Goal: Communication & Community: Connect with others

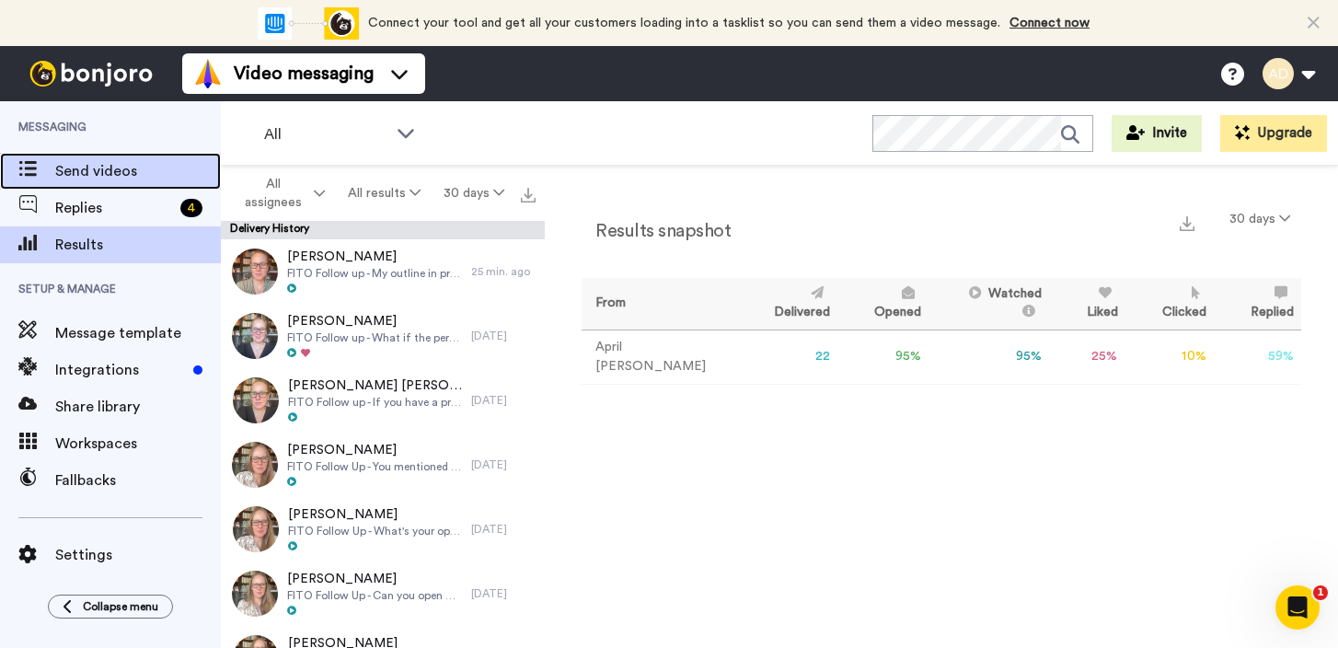
click at [101, 176] on span "Send videos" at bounding box center [138, 171] width 166 height 22
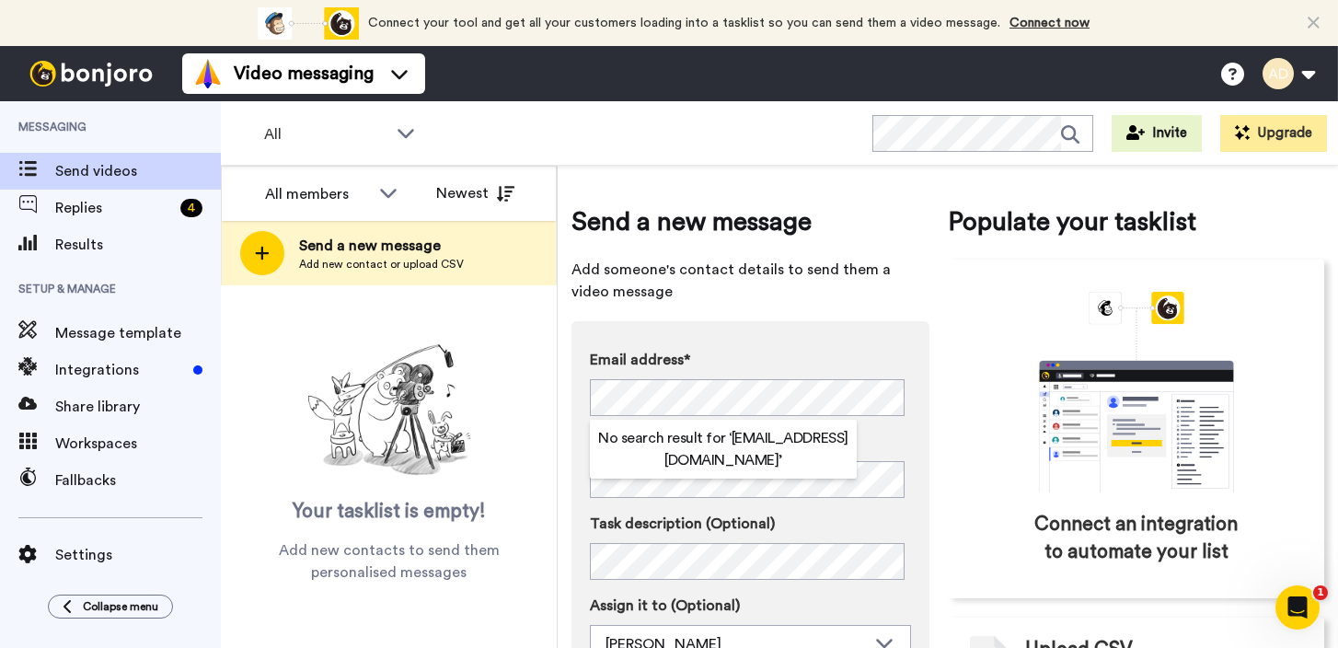
click at [747, 131] on div "All WORKSPACES View all All Default Task List + Add a new workspace Invite Upgr…" at bounding box center [779, 133] width 1117 height 64
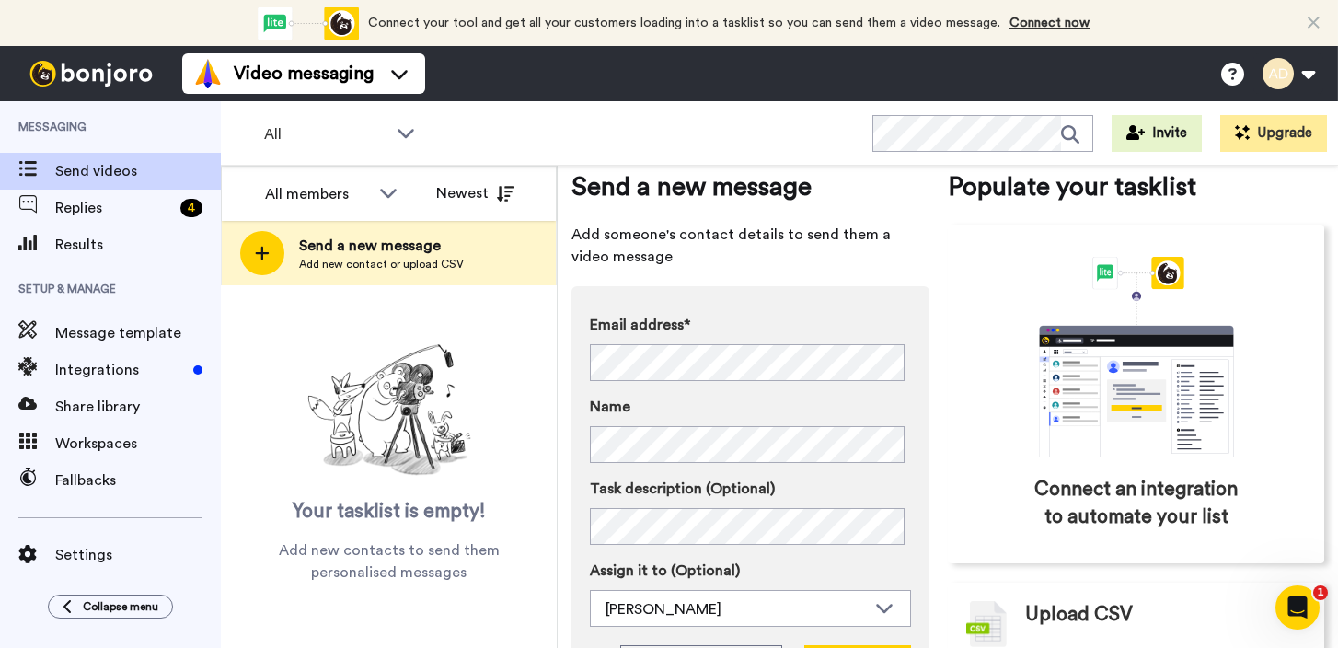
scroll to position [71, 0]
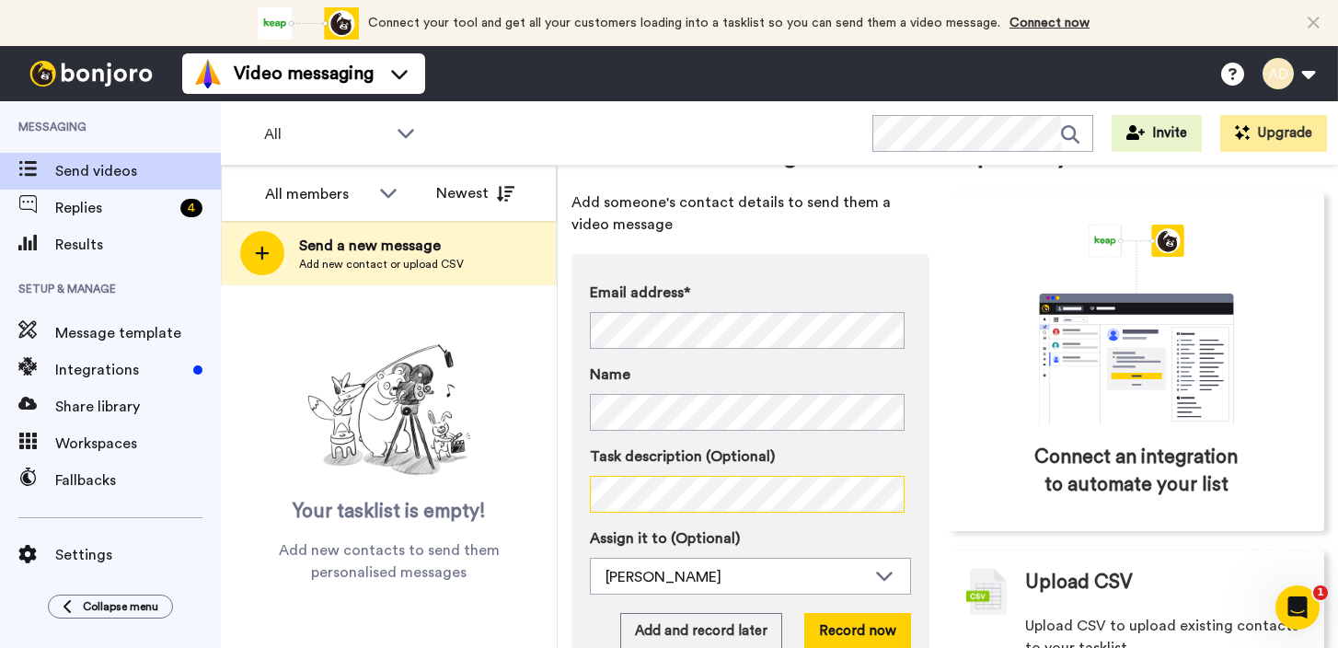
click at [567, 495] on div "Send a new message Add someone's contact details to send them a video message E…" at bounding box center [948, 407] width 780 height 482
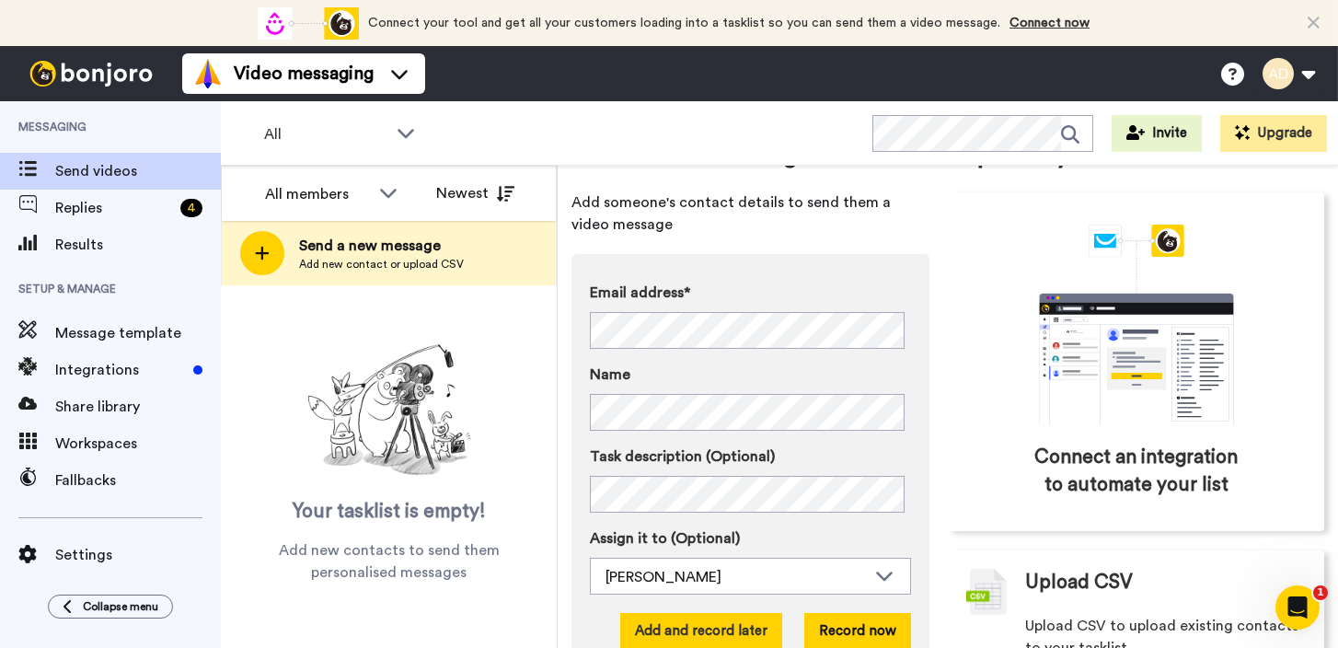
click at [707, 635] on button "Add and record later" at bounding box center [701, 631] width 162 height 37
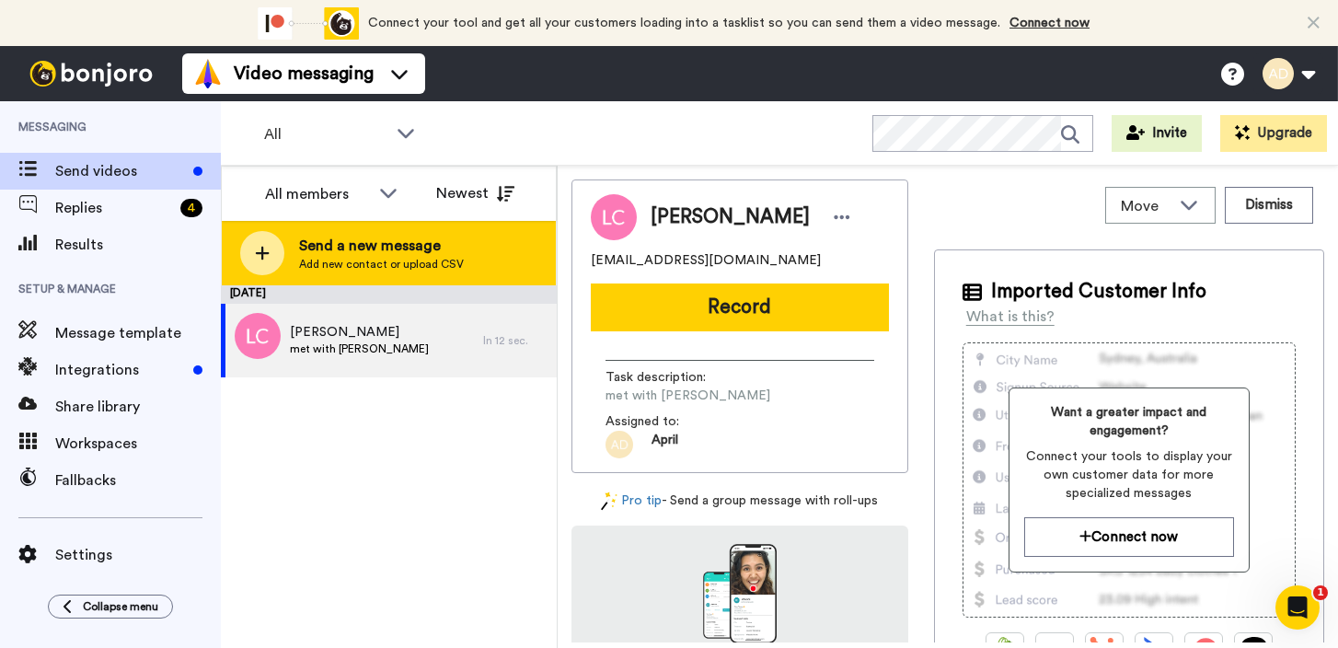
click at [421, 258] on span "Add new contact or upload CSV" at bounding box center [381, 264] width 165 height 15
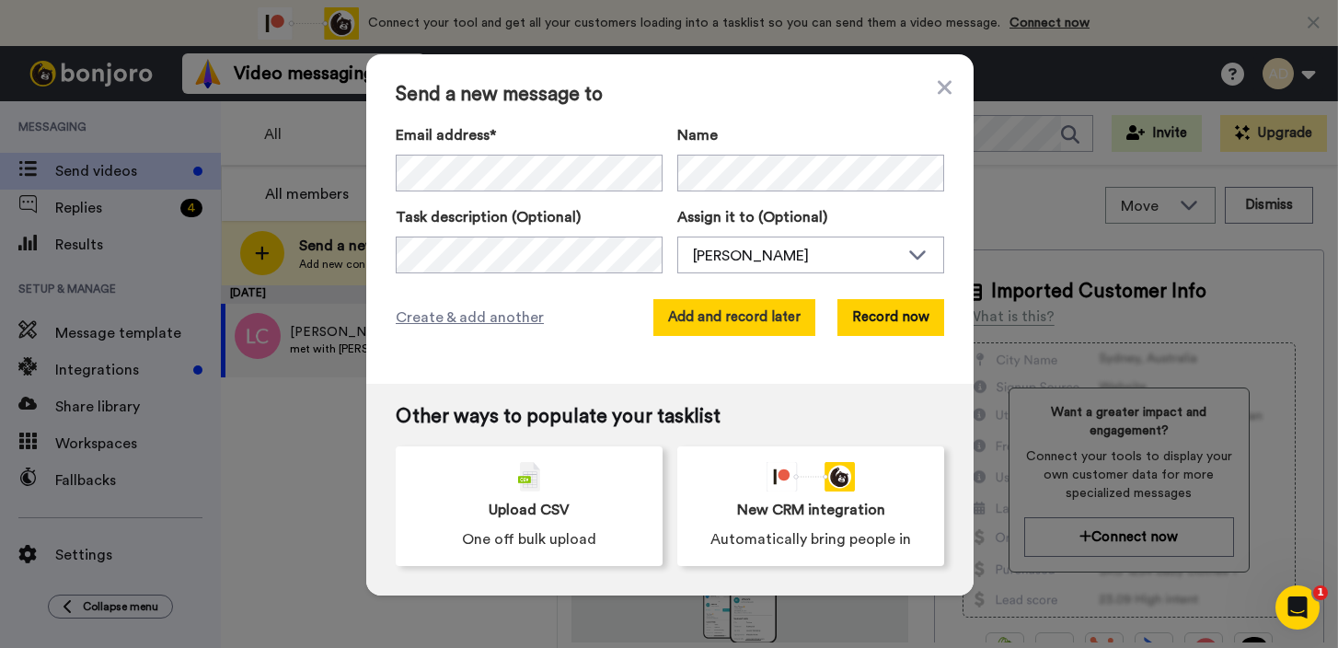
click at [753, 321] on button "Add and record later" at bounding box center [734, 317] width 162 height 37
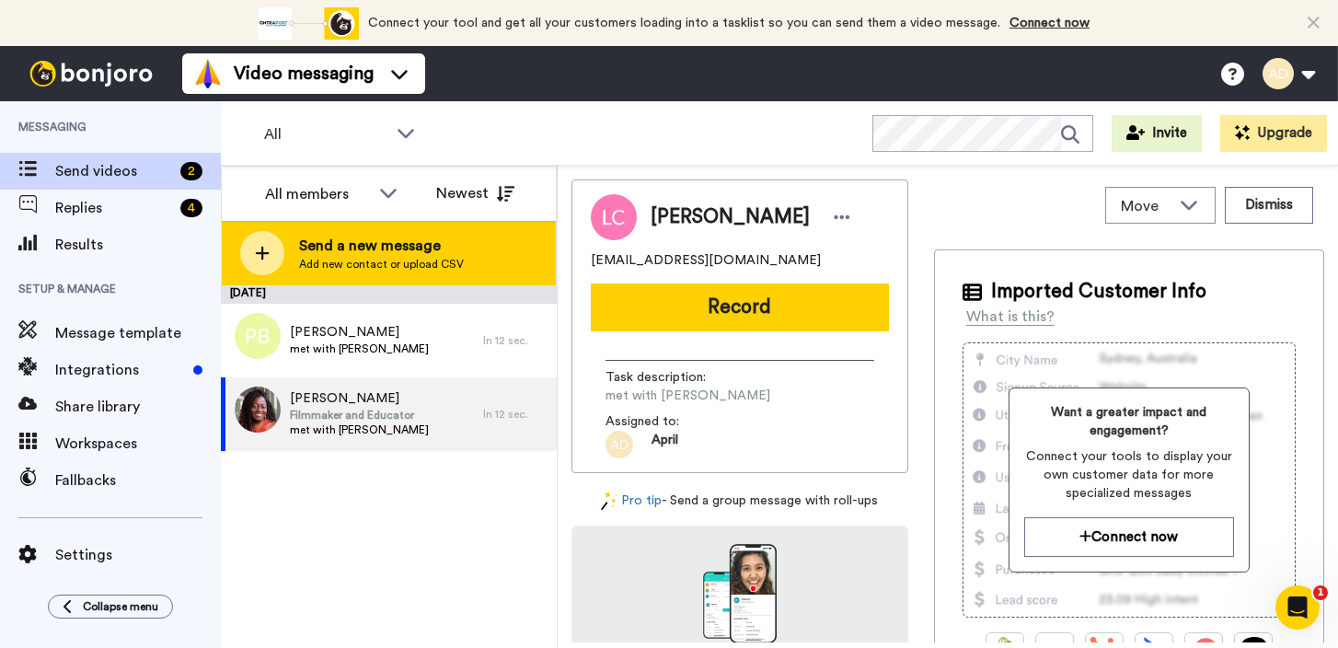
click at [420, 259] on span "Add new contact or upload CSV" at bounding box center [381, 264] width 165 height 15
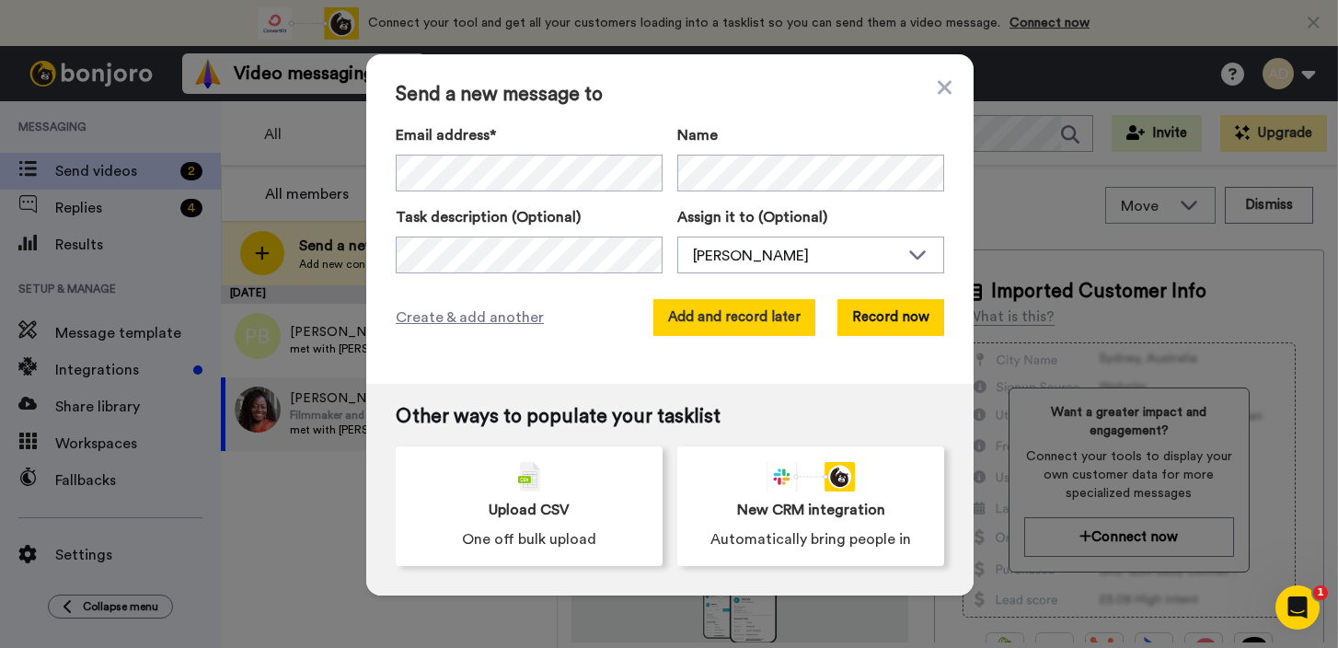
click at [761, 323] on button "Add and record later" at bounding box center [734, 317] width 162 height 37
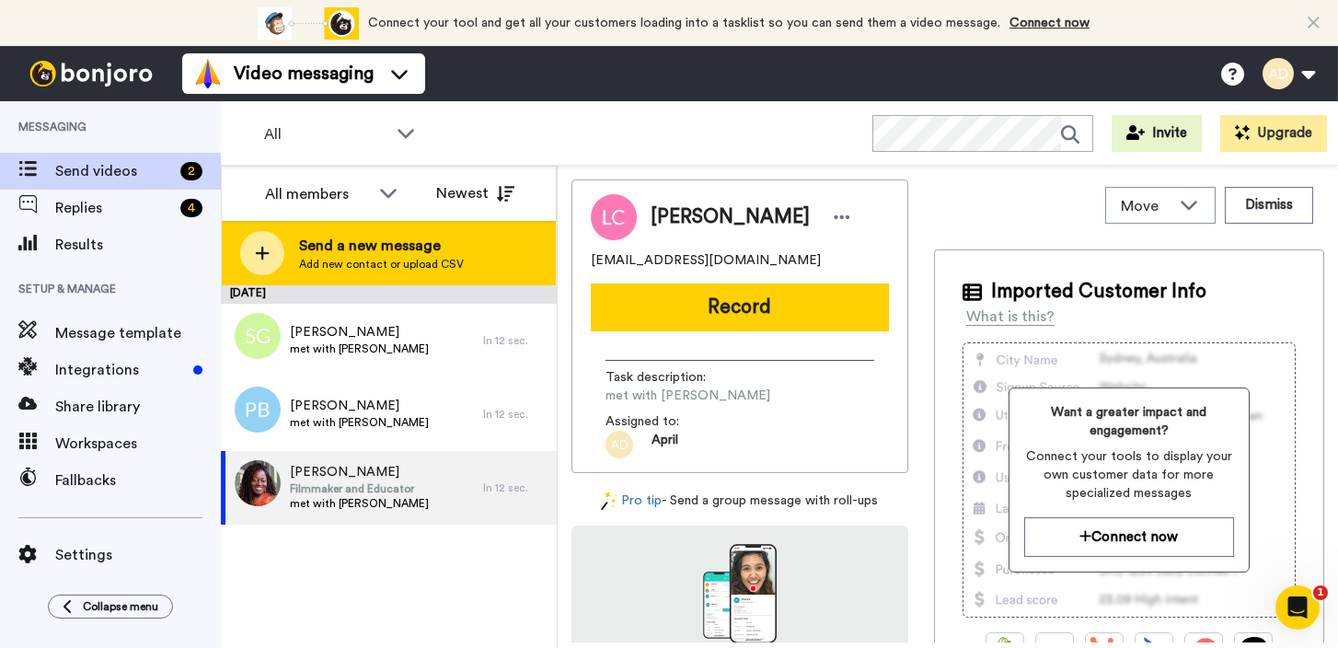
click at [420, 266] on span "Add new contact or upload CSV" at bounding box center [381, 264] width 165 height 15
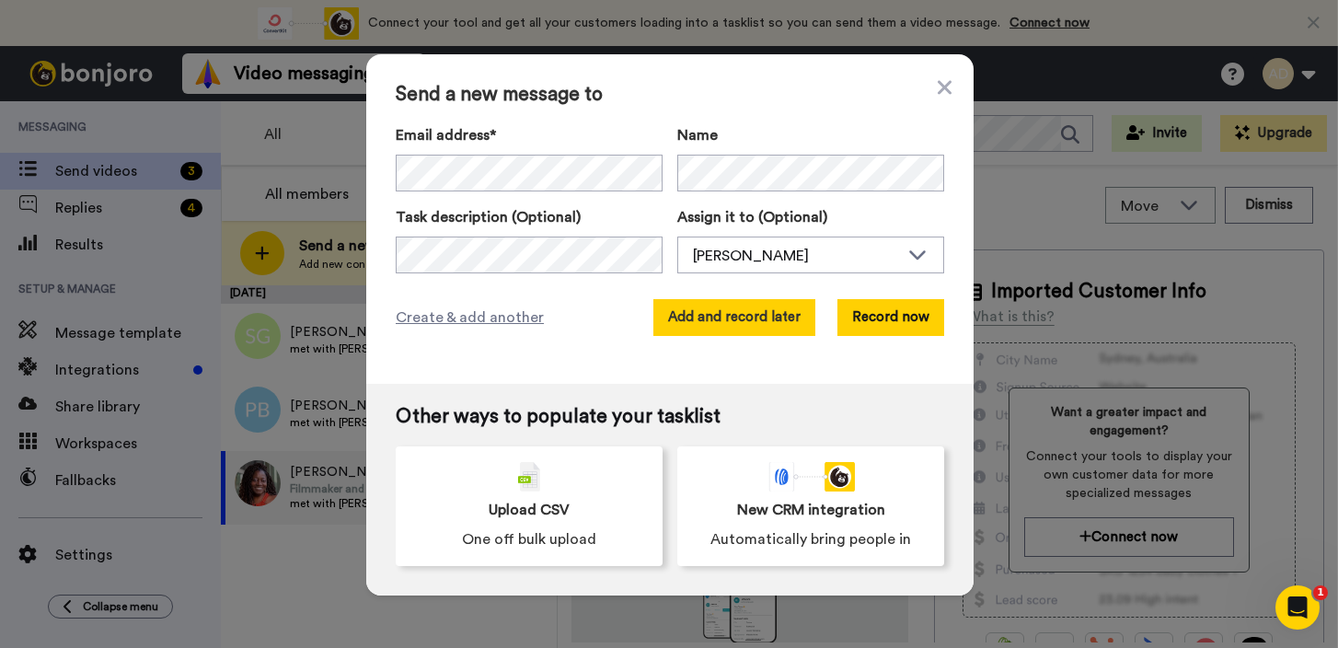
click at [768, 327] on button "Add and record later" at bounding box center [734, 317] width 162 height 37
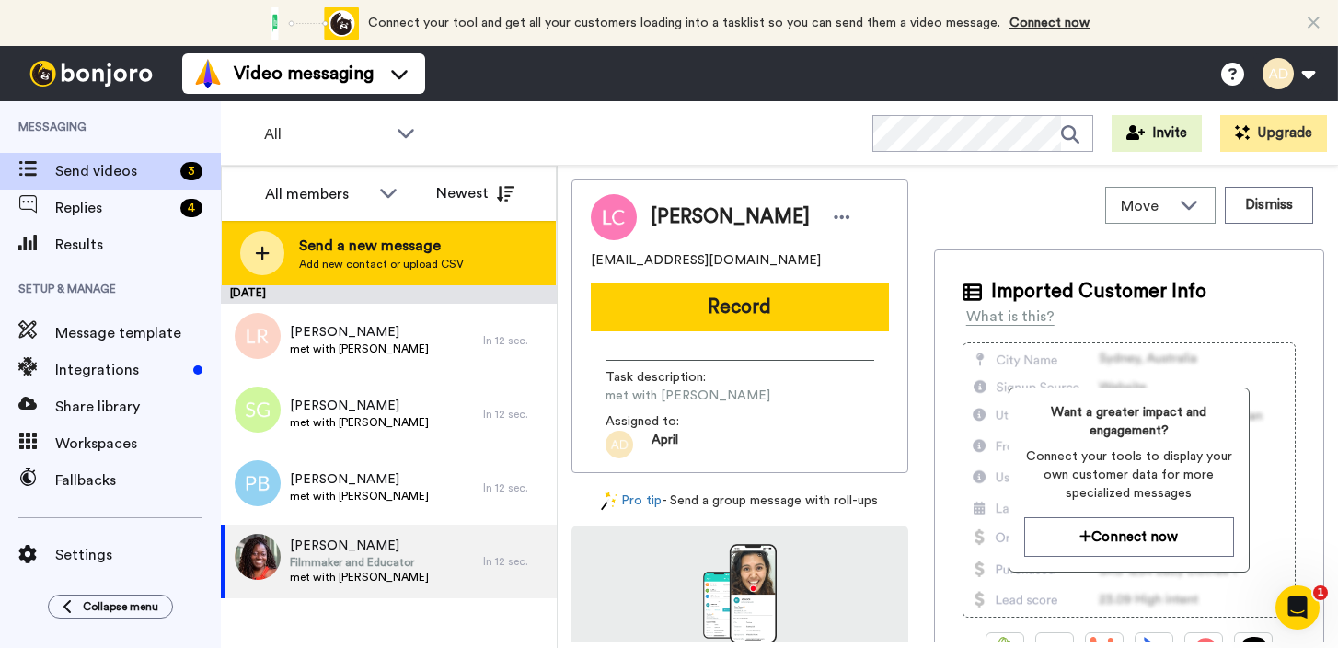
click at [407, 267] on span "Add new contact or upload CSV" at bounding box center [381, 264] width 165 height 15
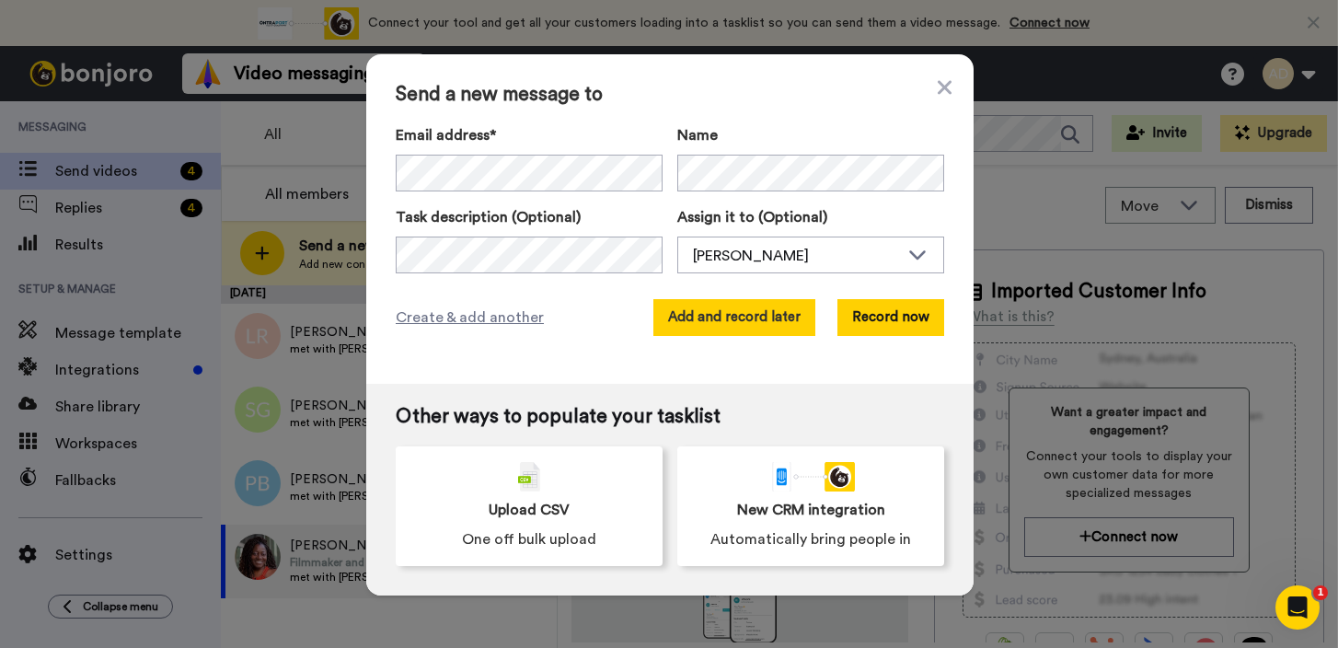
click at [747, 320] on button "Add and record later" at bounding box center [734, 317] width 162 height 37
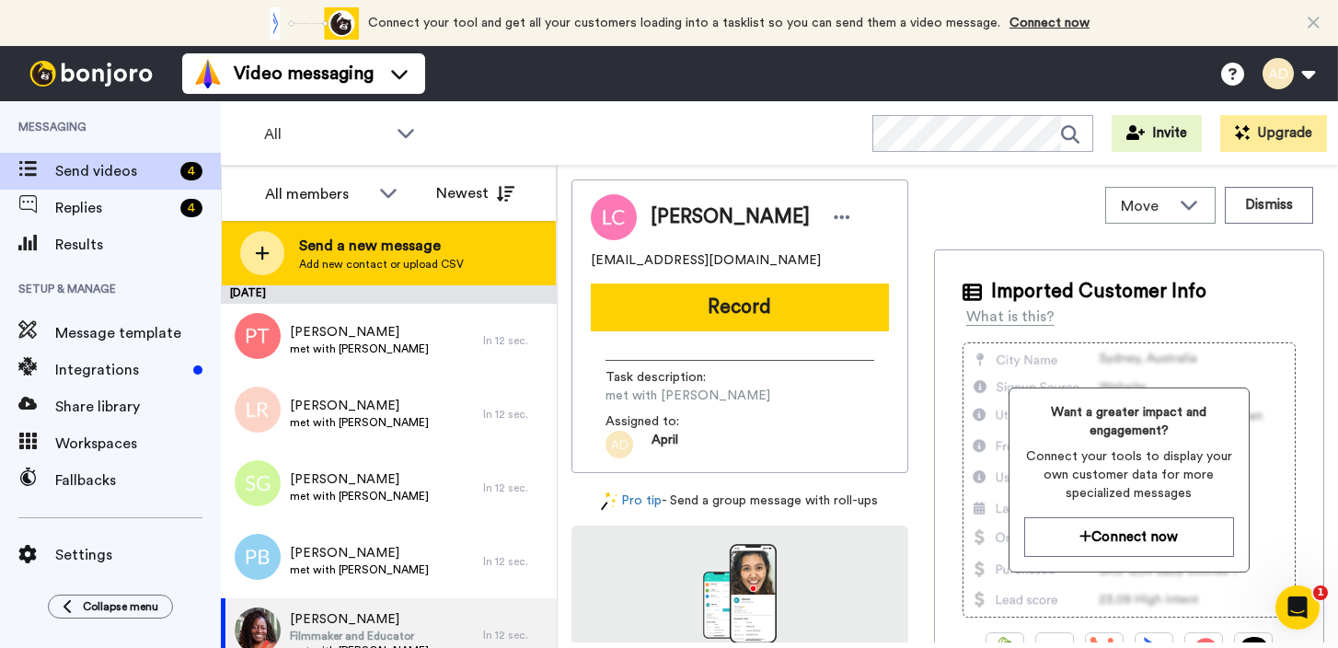
click at [446, 257] on span "Add new contact or upload CSV" at bounding box center [381, 264] width 165 height 15
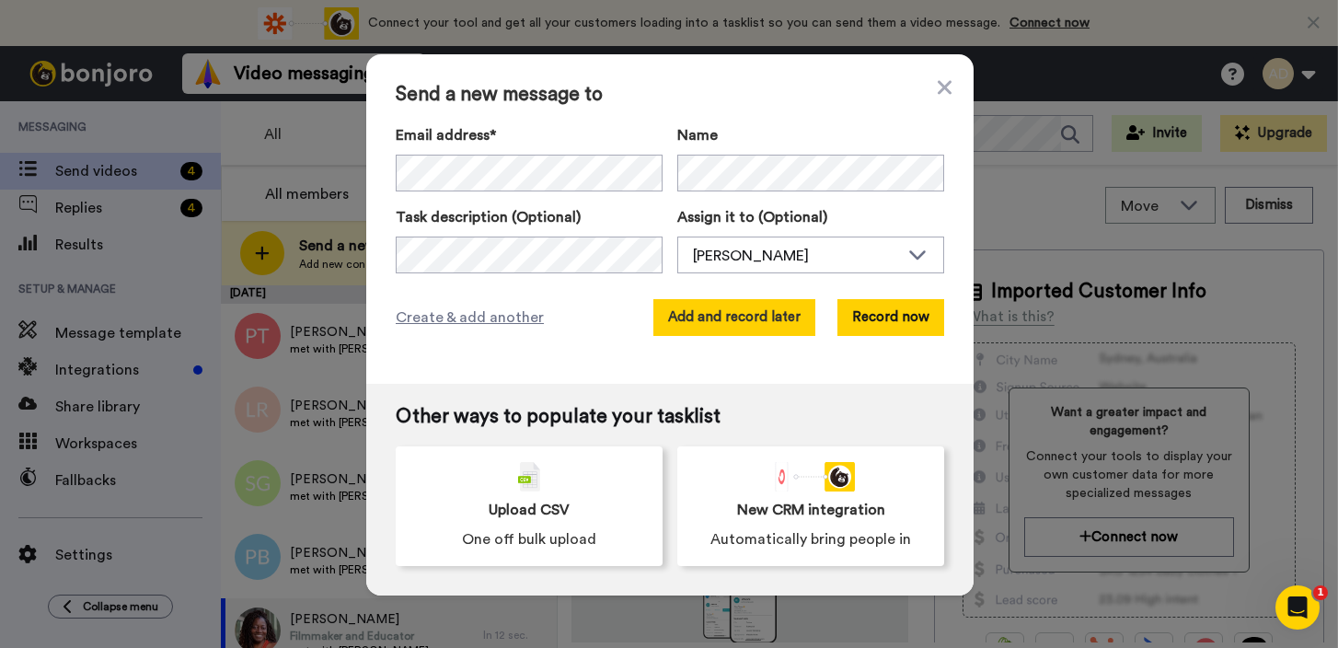
click at [741, 316] on button "Add and record later" at bounding box center [734, 317] width 162 height 37
